Goal: Task Accomplishment & Management: Use online tool/utility

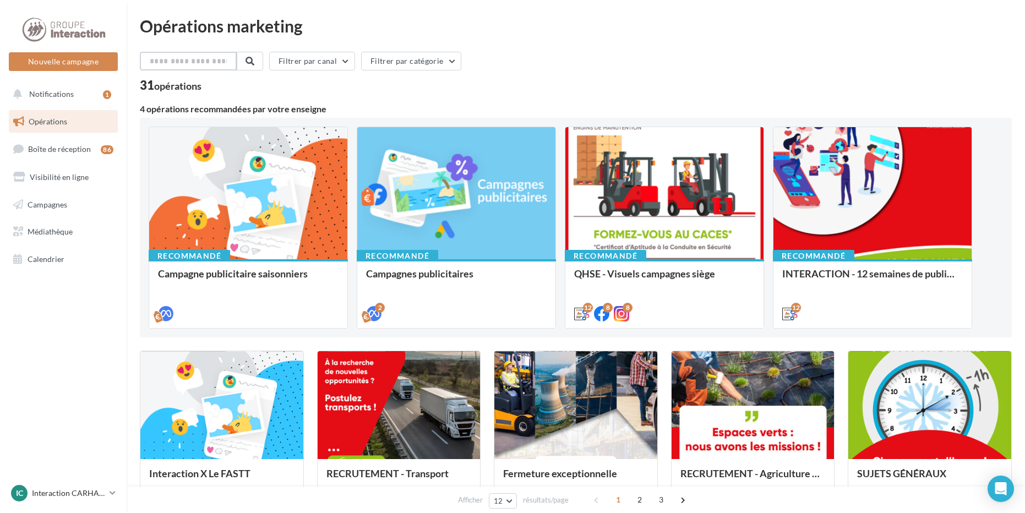
click at [187, 60] on input "text" at bounding box center [188, 61] width 97 height 19
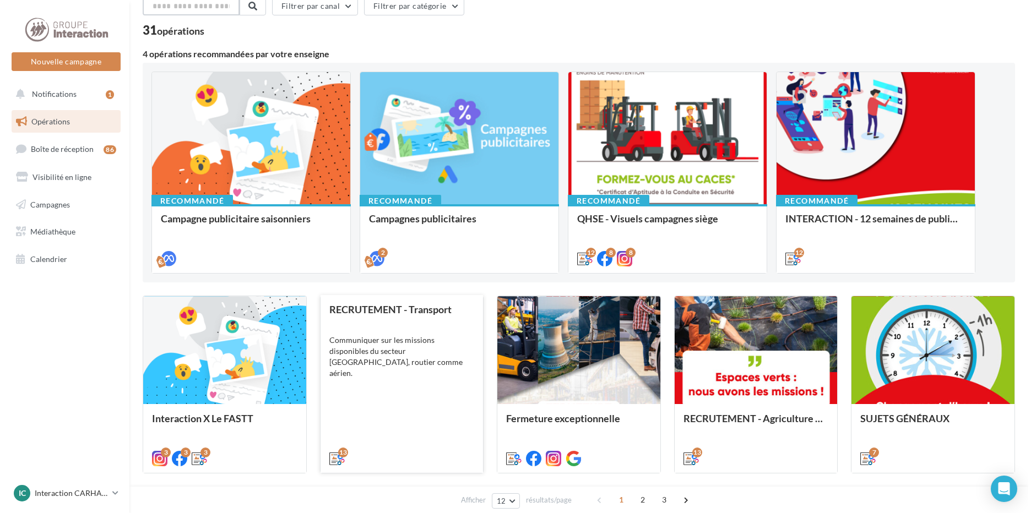
scroll to position [165, 0]
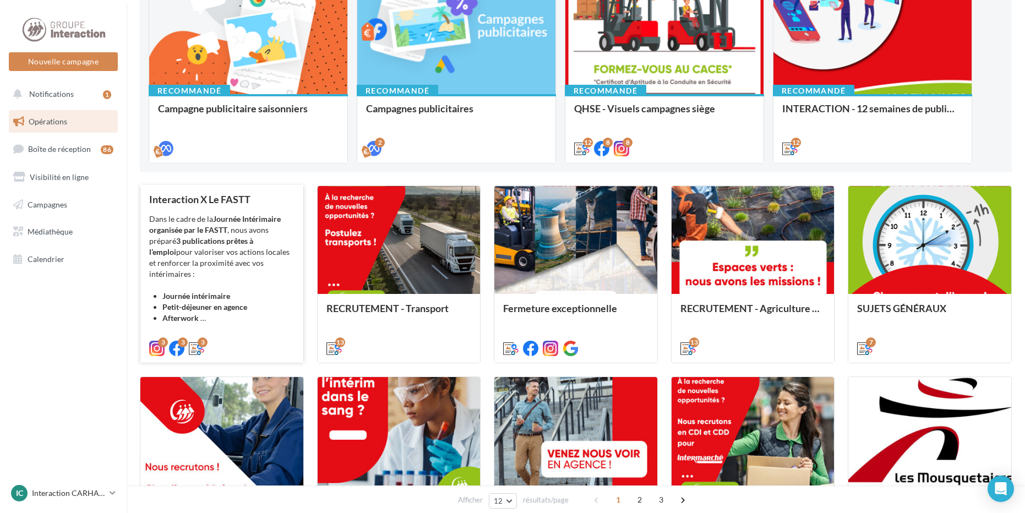
click at [226, 281] on div "Dans le cadre de la Journée Intérimaire organisée par le FASTT , nous avons pré…" at bounding box center [221, 269] width 145 height 110
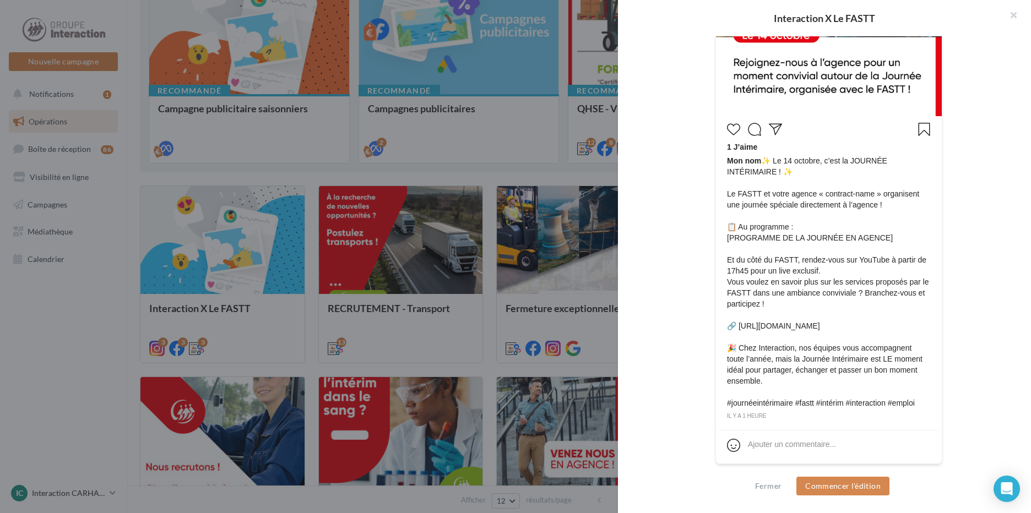
scroll to position [200, 0]
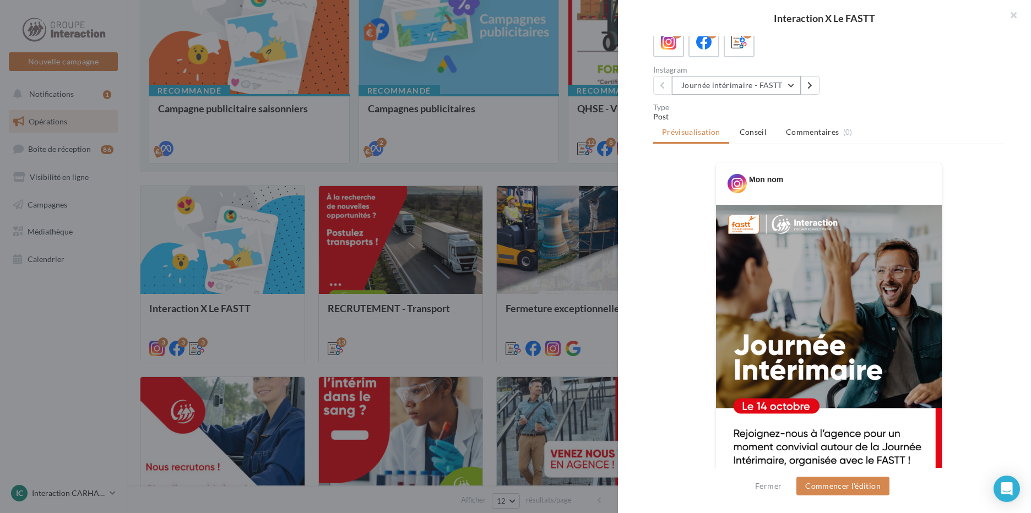
click at [773, 95] on button "Journée intérimaire - FASTT" at bounding box center [736, 85] width 129 height 19
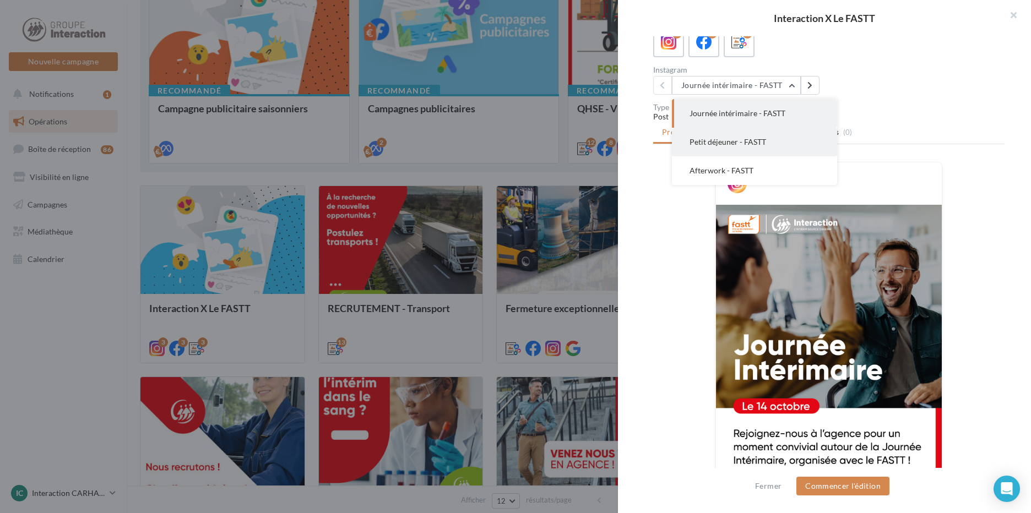
click at [774, 151] on button "Petit déjeuner - FASTT" at bounding box center [754, 142] width 165 height 29
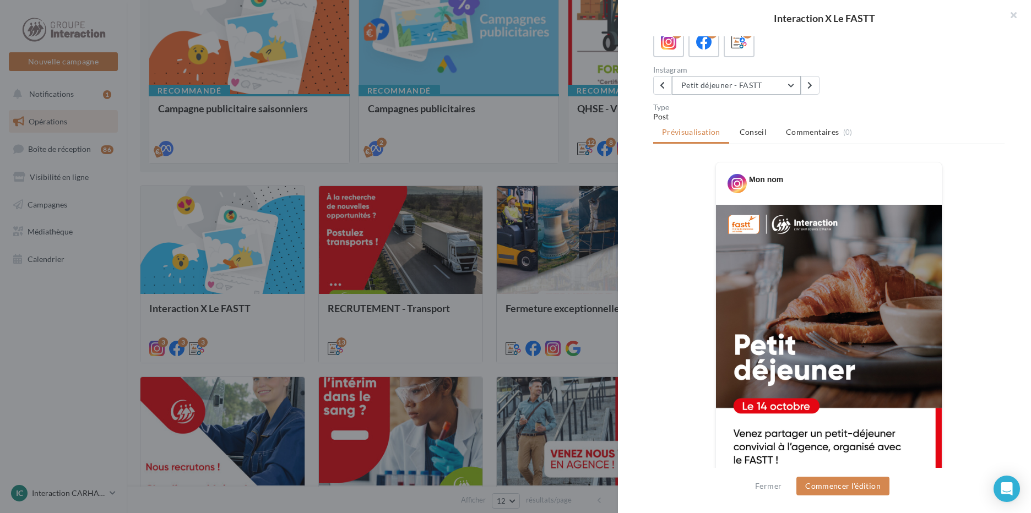
click at [774, 95] on button "Petit déjeuner - FASTT" at bounding box center [736, 85] width 129 height 19
click at [752, 150] on button "Petit déjeuner - FASTT" at bounding box center [754, 142] width 165 height 29
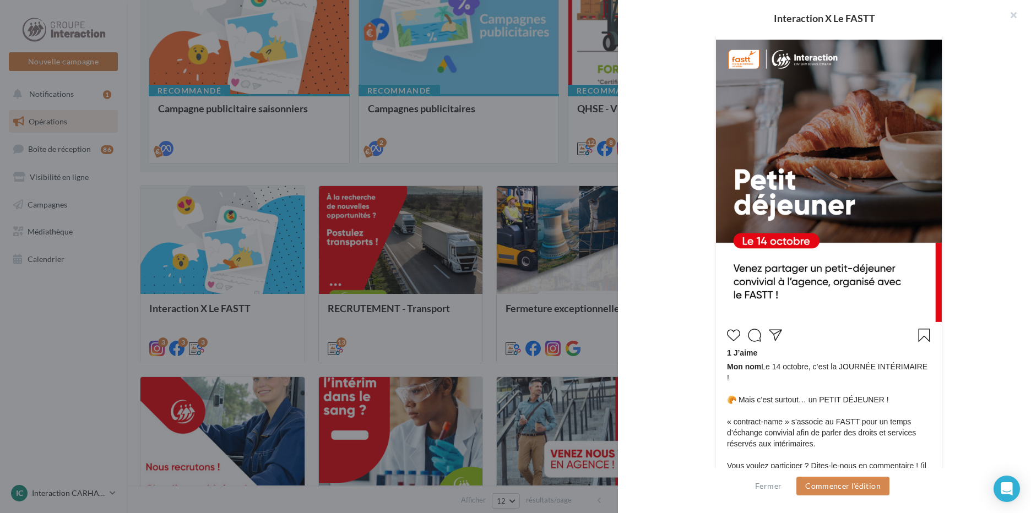
scroll to position [145, 0]
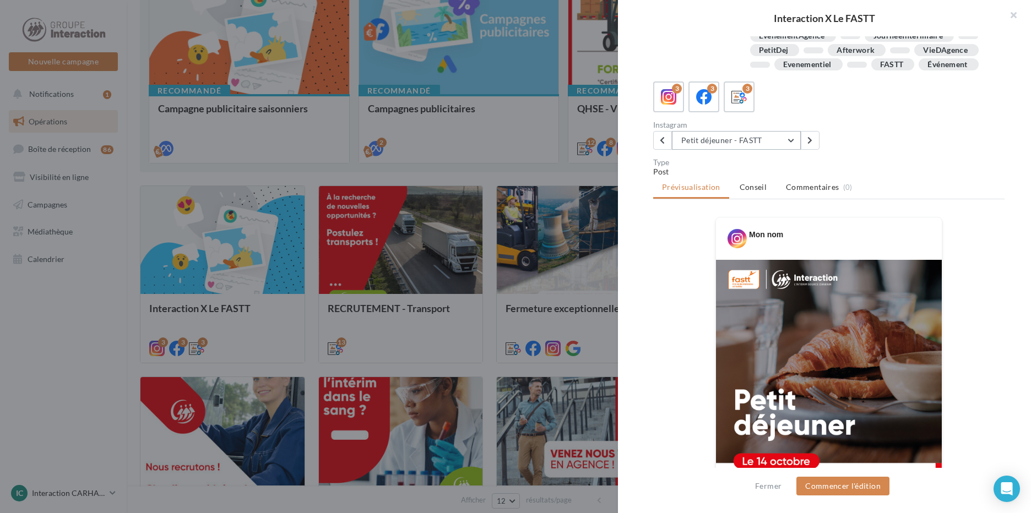
click at [759, 150] on button "Petit déjeuner - FASTT" at bounding box center [736, 140] width 129 height 19
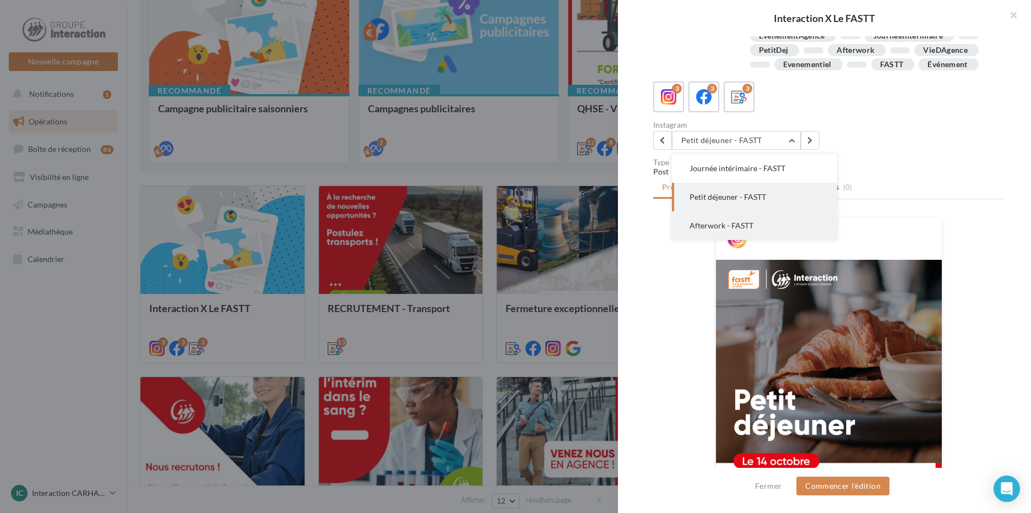
click at [773, 240] on button "Afterwork - FASTT" at bounding box center [754, 225] width 165 height 29
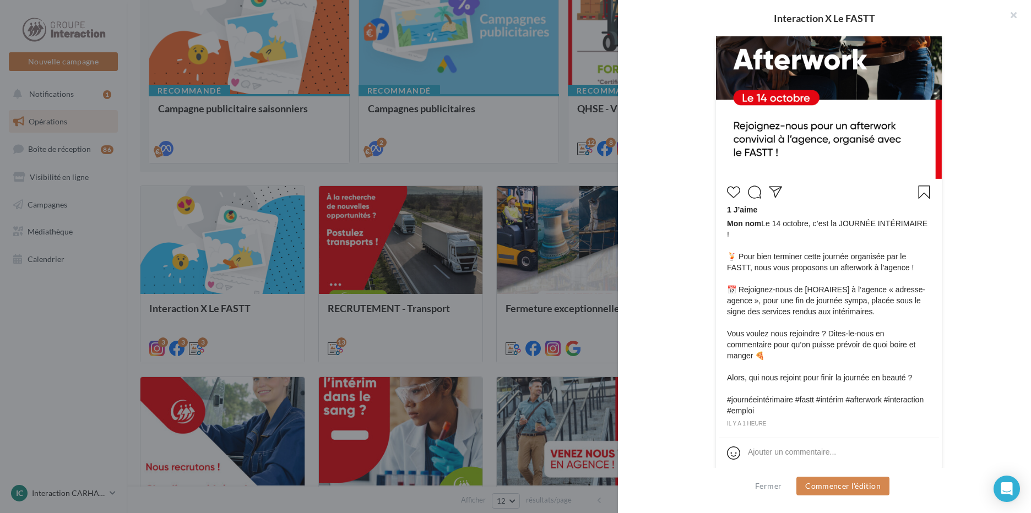
scroll to position [233, 0]
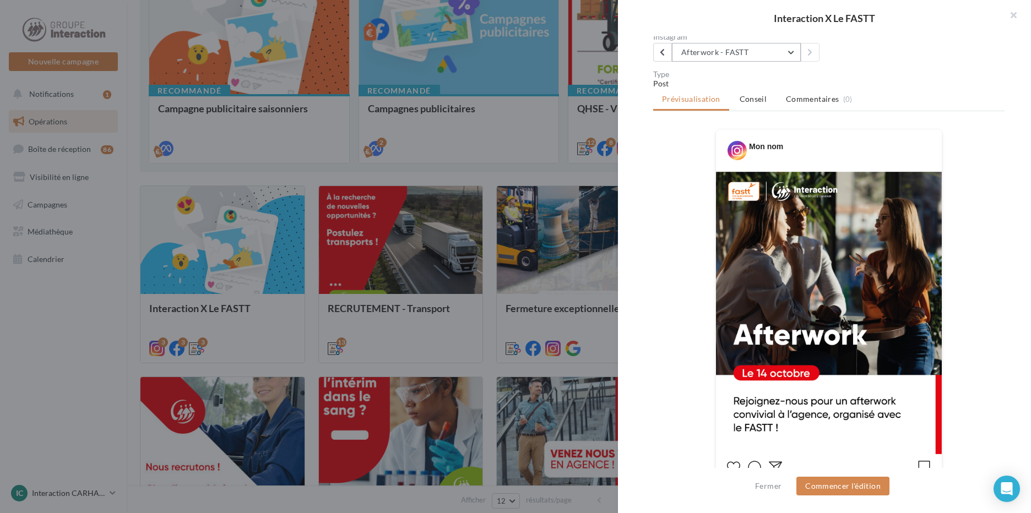
click at [732, 62] on button "Afterwork - FASTT" at bounding box center [736, 52] width 129 height 19
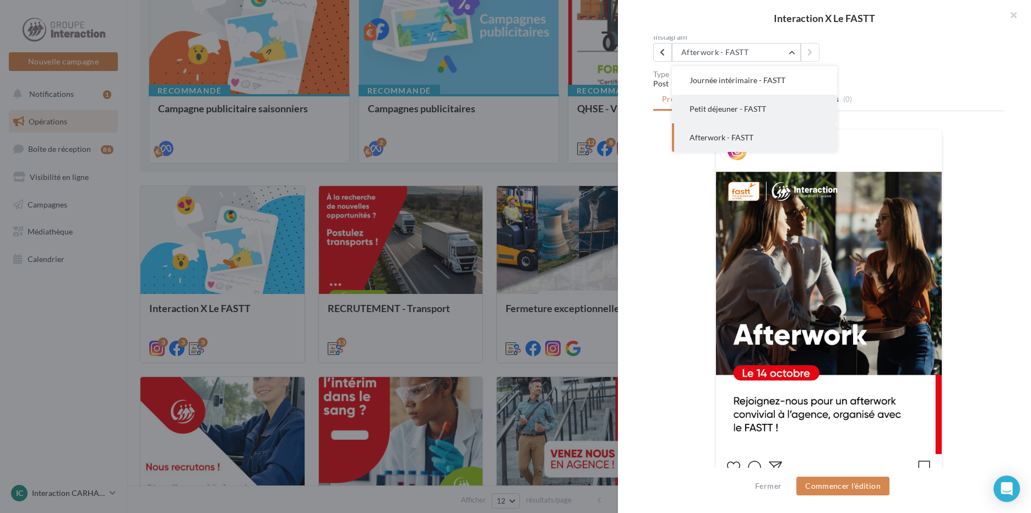
click at [762, 114] on button "Petit déjeuner - FASTT" at bounding box center [754, 109] width 165 height 29
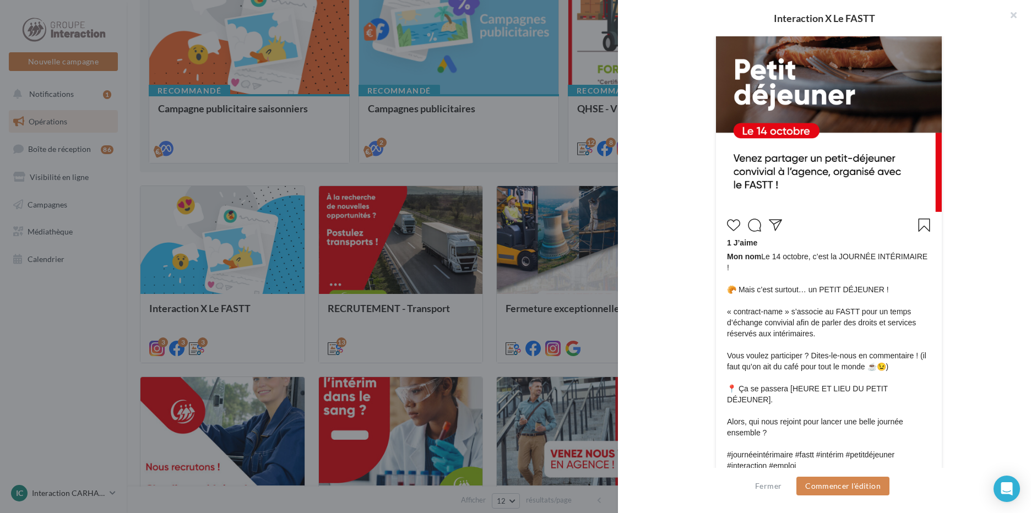
scroll to position [531, 0]
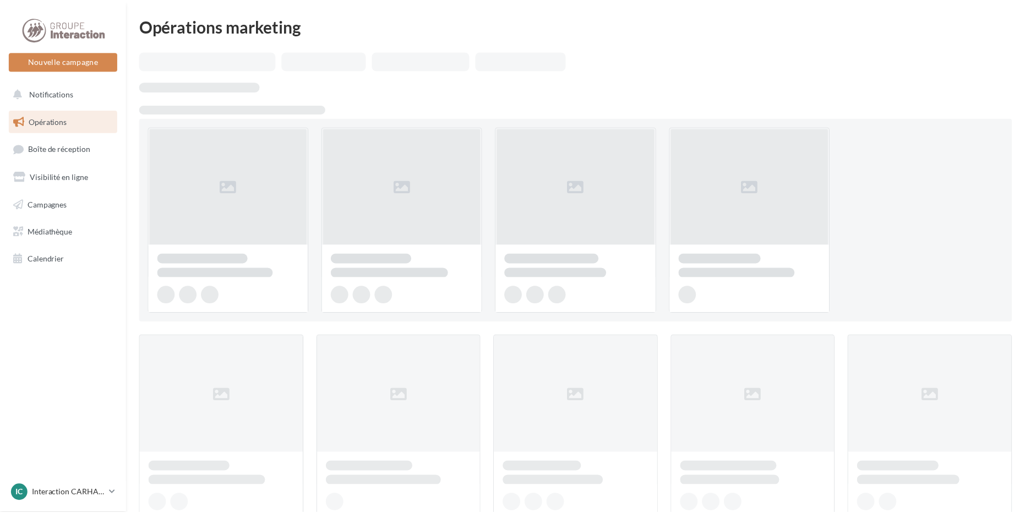
scroll to position [165, 0]
